Goal: Check status: Check status

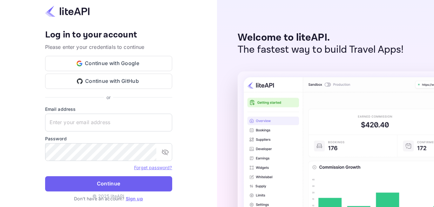
type input "[EMAIL_ADDRESS][DOMAIN_NAME]"
click at [83, 182] on button "Continue" at bounding box center [108, 183] width 127 height 15
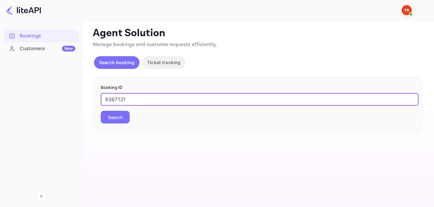
type input "8367131"
click at [117, 115] on button "Search" at bounding box center [115, 117] width 29 height 13
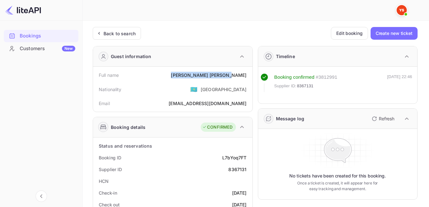
click at [250, 75] on div "Full name [PERSON_NAME] Nationality 🇰🇿 [DEMOGRAPHIC_DATA] Email [EMAIL_ADDRESS]…" at bounding box center [172, 89] width 159 height 45
click at [198, 96] on div "Nationality 🇰🇿 [DEMOGRAPHIC_DATA]" at bounding box center [173, 89] width 154 height 17
drag, startPoint x: 235, startPoint y: 171, endPoint x: 255, endPoint y: 169, distance: 20.1
click at [247, 171] on div "Supplier ID 8367131" at bounding box center [173, 170] width 154 height 12
copy div "8367131"
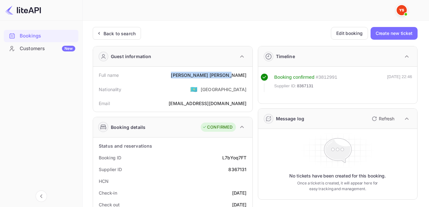
drag, startPoint x: 217, startPoint y: 72, endPoint x: 248, endPoint y: 77, distance: 31.8
click at [248, 77] on div "Full name [PERSON_NAME]" at bounding box center [173, 75] width 154 height 12
copy div "[PERSON_NAME]"
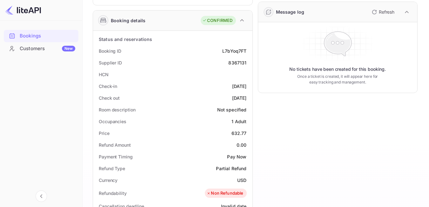
scroll to position [127, 0]
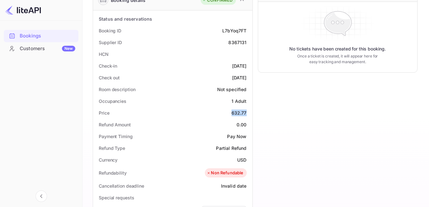
drag, startPoint x: 229, startPoint y: 113, endPoint x: 247, endPoint y: 112, distance: 17.5
click at [247, 112] on div "Price 632.77" at bounding box center [173, 113] width 154 height 12
copy div "632.77"
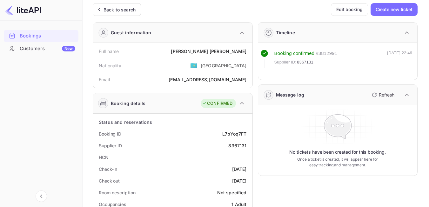
scroll to position [0, 0]
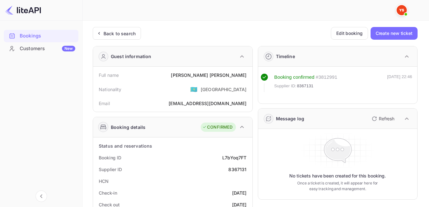
click at [119, 31] on div "Back to search" at bounding box center [120, 33] width 32 height 7
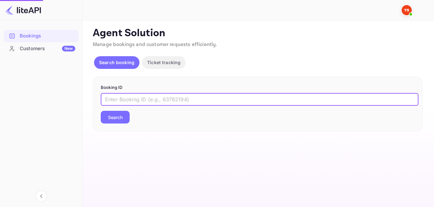
paste input "7964113"
type input "7964113"
click at [126, 121] on button "Search" at bounding box center [115, 117] width 29 height 13
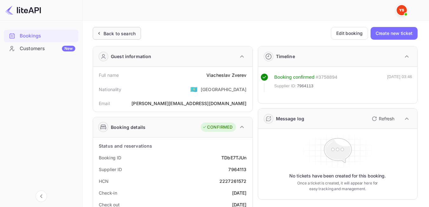
click at [132, 35] on div "Back to search" at bounding box center [120, 33] width 32 height 7
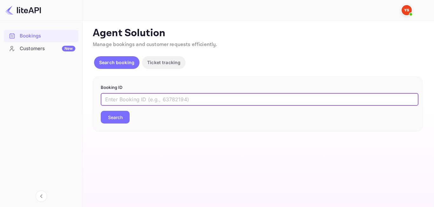
paste input "9176966"
type input "9176966"
click at [118, 121] on button "Search" at bounding box center [115, 117] width 29 height 13
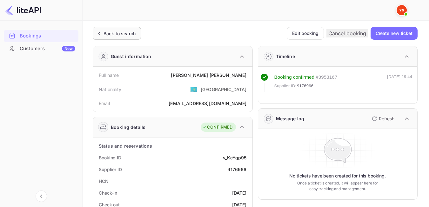
click at [116, 34] on div "Back to search" at bounding box center [120, 33] width 32 height 7
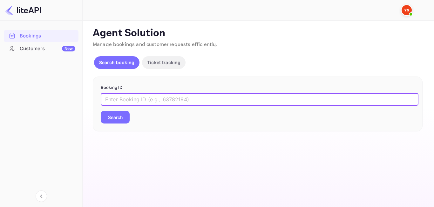
paste input "9214338"
type input "9214338"
click at [119, 116] on button "Search" at bounding box center [115, 117] width 29 height 13
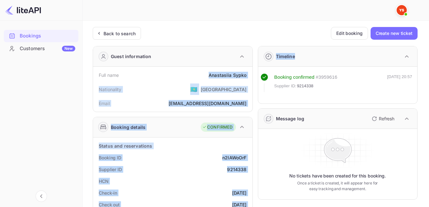
drag, startPoint x: 209, startPoint y: 75, endPoint x: 254, endPoint y: 75, distance: 44.5
click at [242, 75] on div "[PERSON_NAME]" at bounding box center [228, 75] width 38 height 7
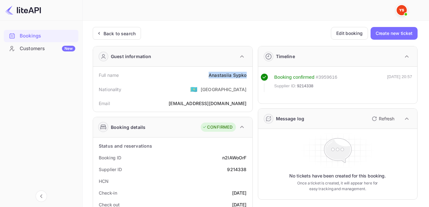
drag, startPoint x: 247, startPoint y: 76, endPoint x: 207, endPoint y: 76, distance: 39.7
click at [207, 76] on div "Full name [PERSON_NAME]" at bounding box center [173, 75] width 154 height 12
click at [193, 88] on div "Nationality 🇰🇿 [DEMOGRAPHIC_DATA]" at bounding box center [173, 89] width 154 height 17
